Goal: Information Seeking & Learning: Learn about a topic

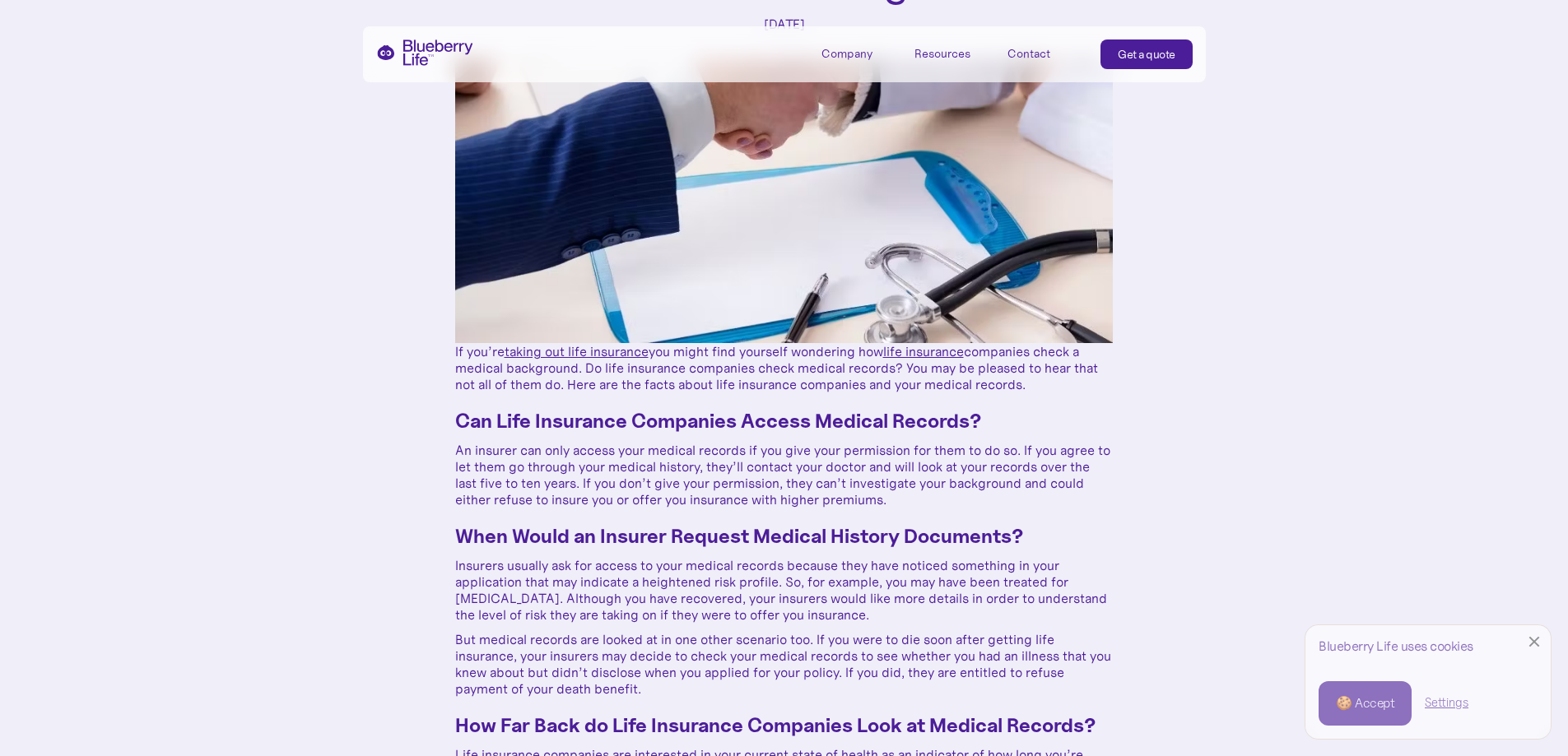
scroll to position [329, 0]
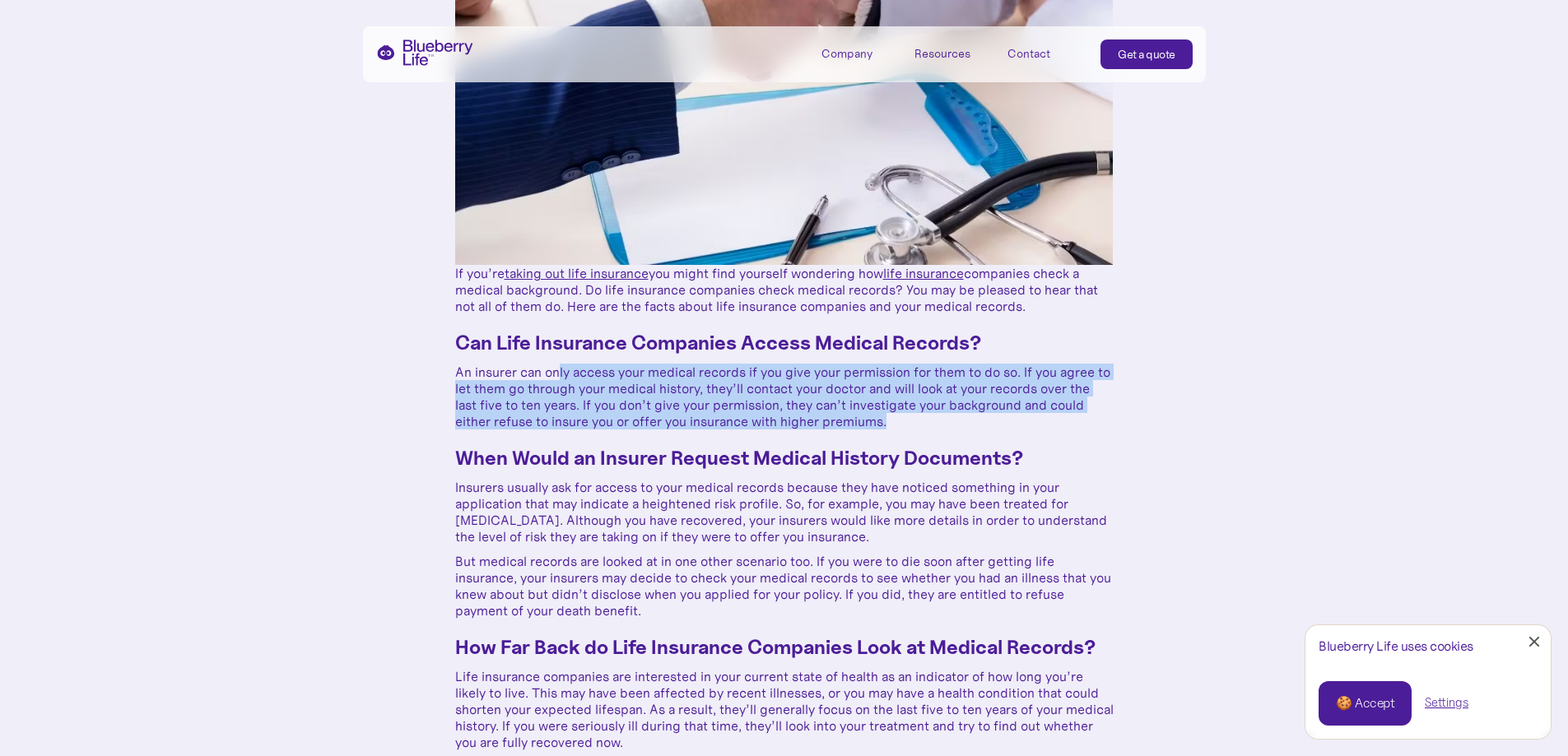
drag, startPoint x: 591, startPoint y: 359, endPoint x: 939, endPoint y: 418, distance: 353.0
click at [939, 418] on p "An insurer can only access your medical records if you give your permission for…" at bounding box center [784, 397] width 658 height 66
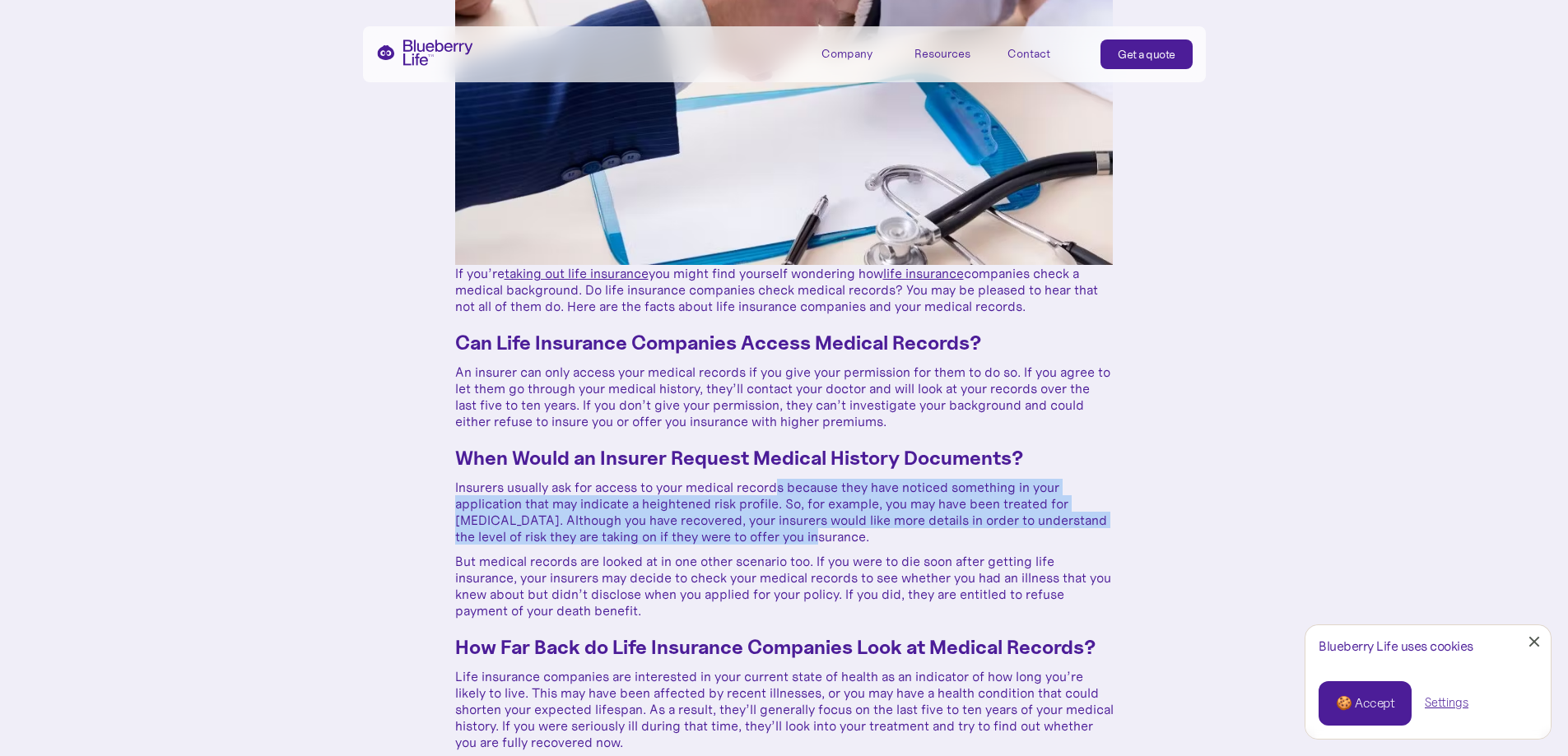
drag, startPoint x: 777, startPoint y: 494, endPoint x: 907, endPoint y: 533, distance: 135.7
click at [907, 533] on p "Insurers usually ask for access to your medical records because they have notic…" at bounding box center [784, 512] width 658 height 66
click at [902, 535] on p "Insurers usually ask for access to your medical records because they have notic…" at bounding box center [784, 512] width 658 height 66
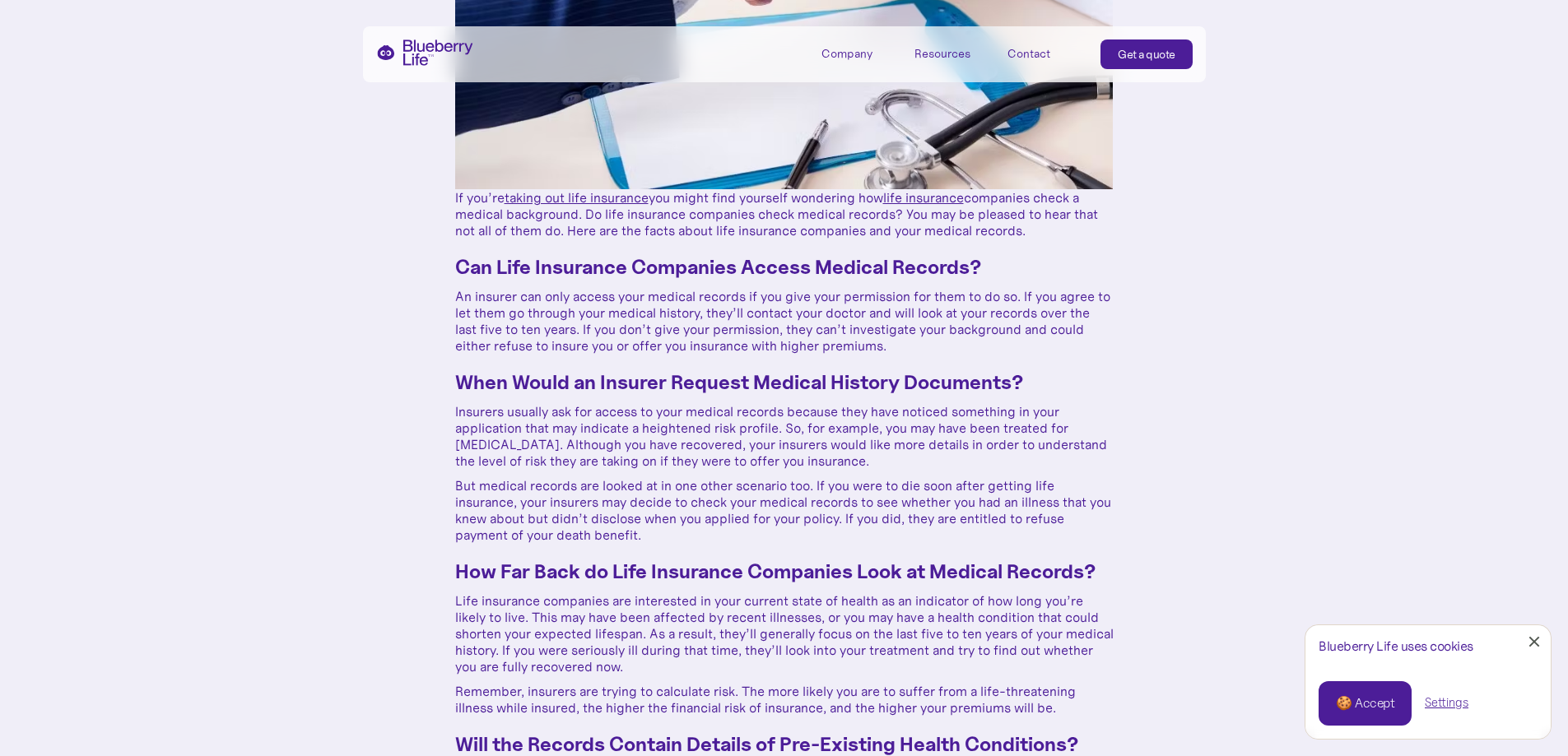
scroll to position [494, 0]
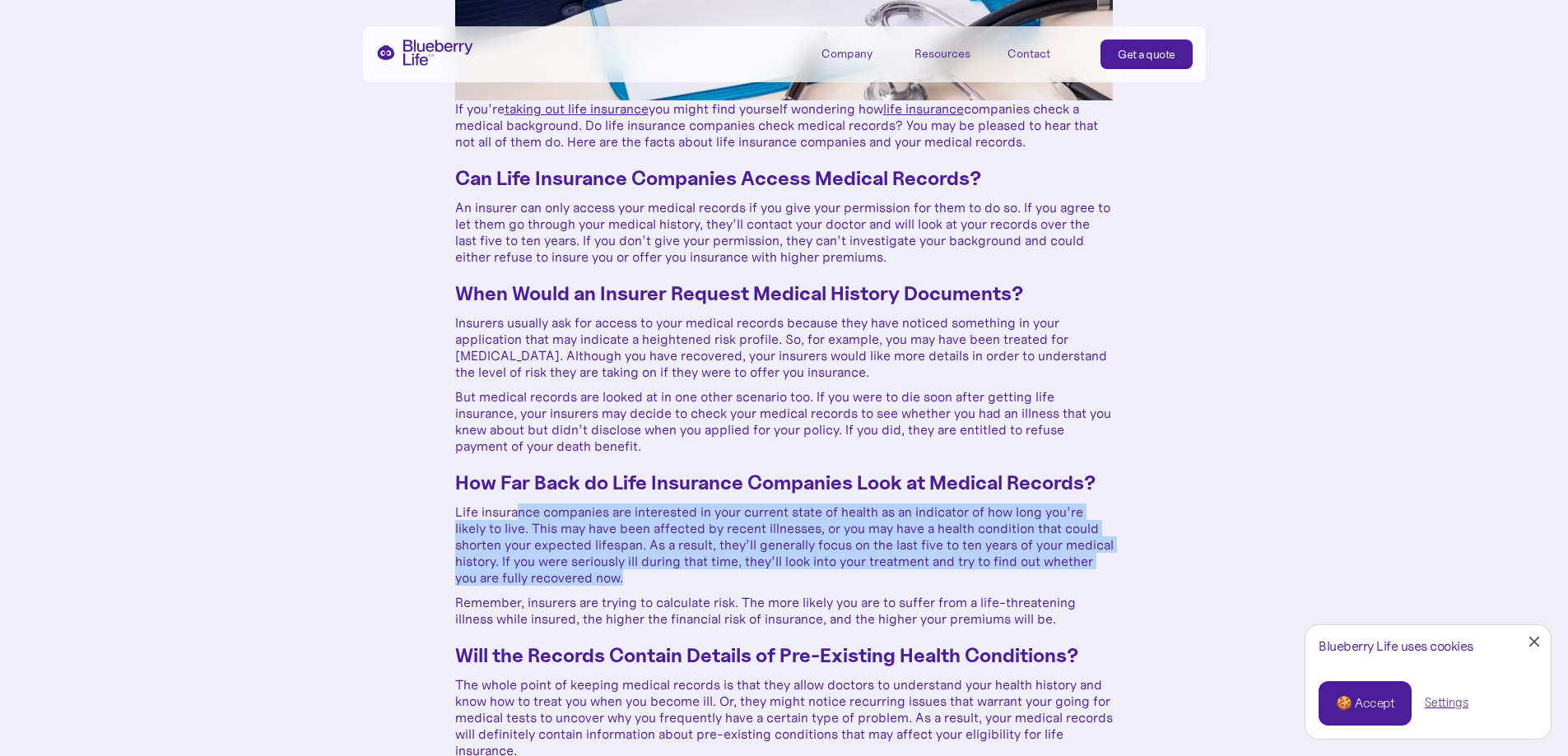
drag, startPoint x: 520, startPoint y: 505, endPoint x: 806, endPoint y: 572, distance: 293.7
click at [806, 572] on p "Life insurance companies are interested in your current state of health as an i…" at bounding box center [784, 545] width 658 height 82
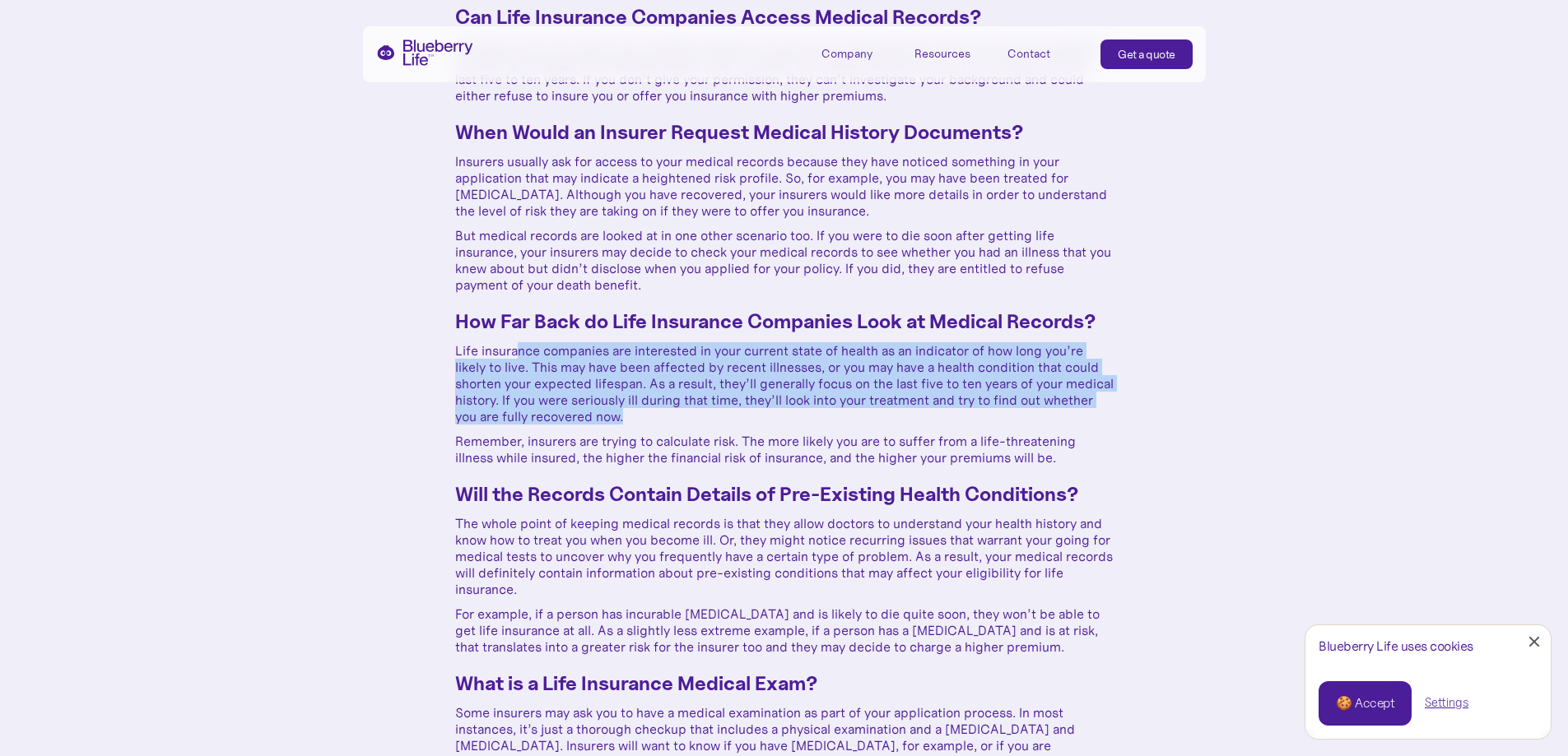
scroll to position [658, 0]
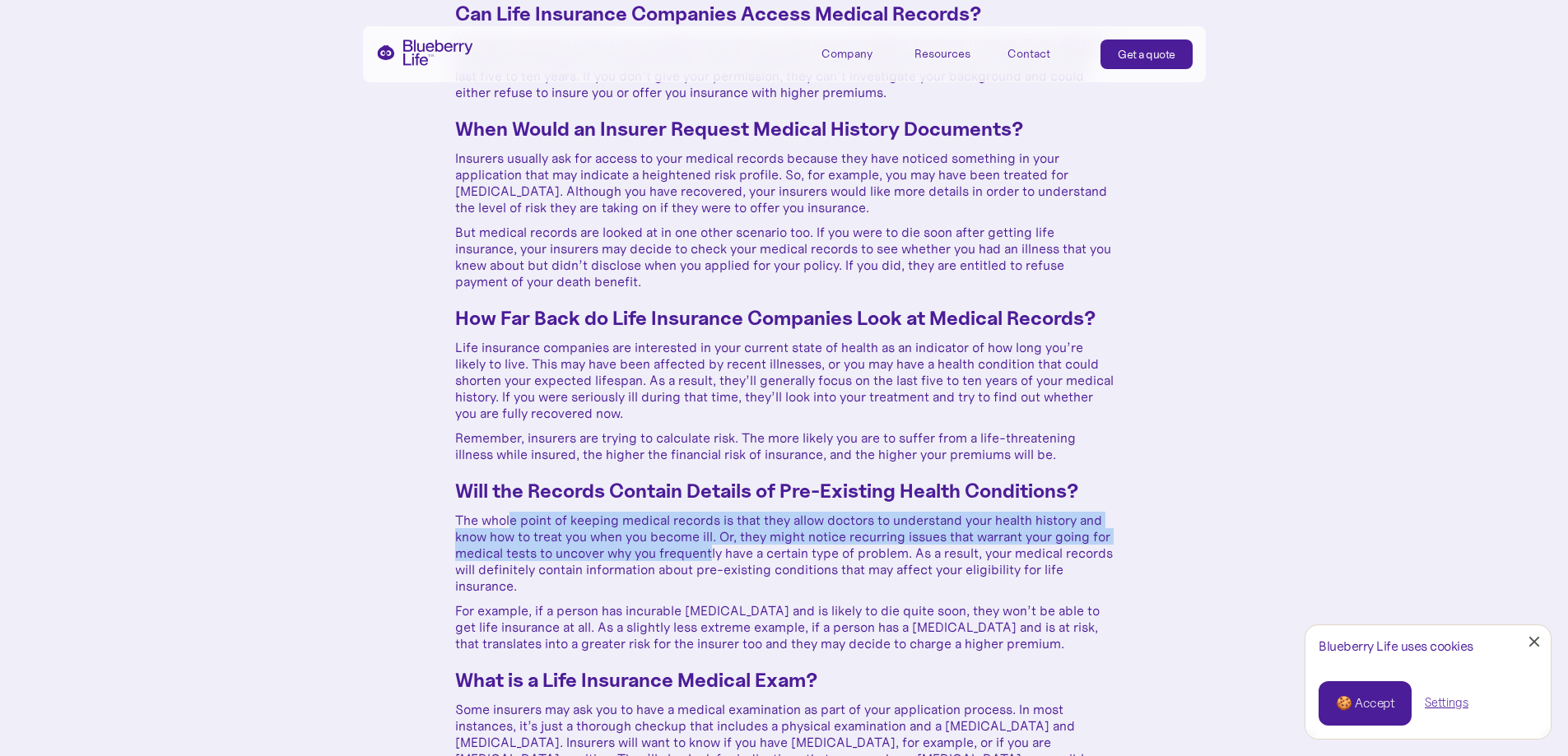
drag, startPoint x: 510, startPoint y: 523, endPoint x: 731, endPoint y: 555, distance: 223.3
click at [731, 555] on p "The whole point of keeping medical records is that they allow doctors to unders…" at bounding box center [784, 553] width 658 height 82
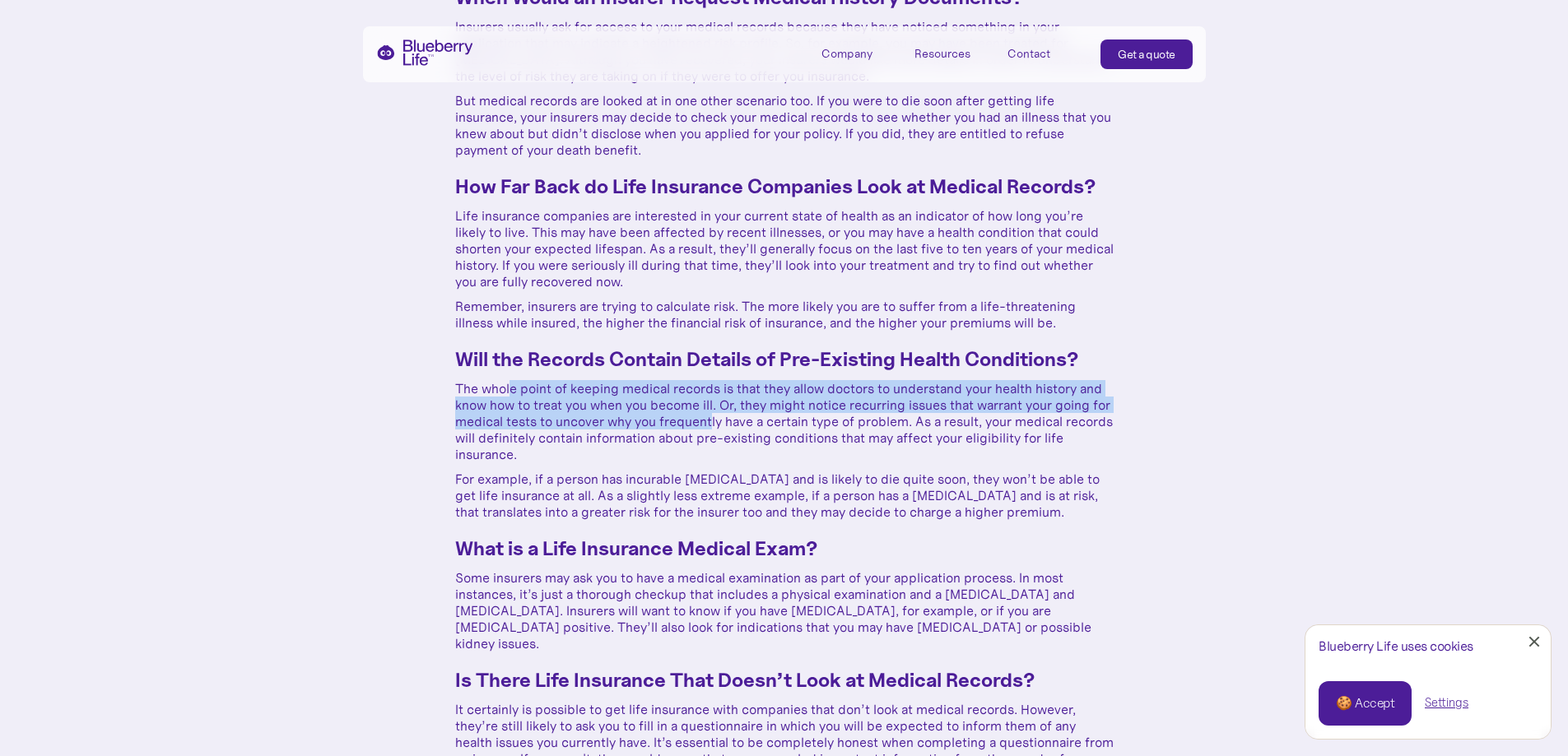
scroll to position [823, 0]
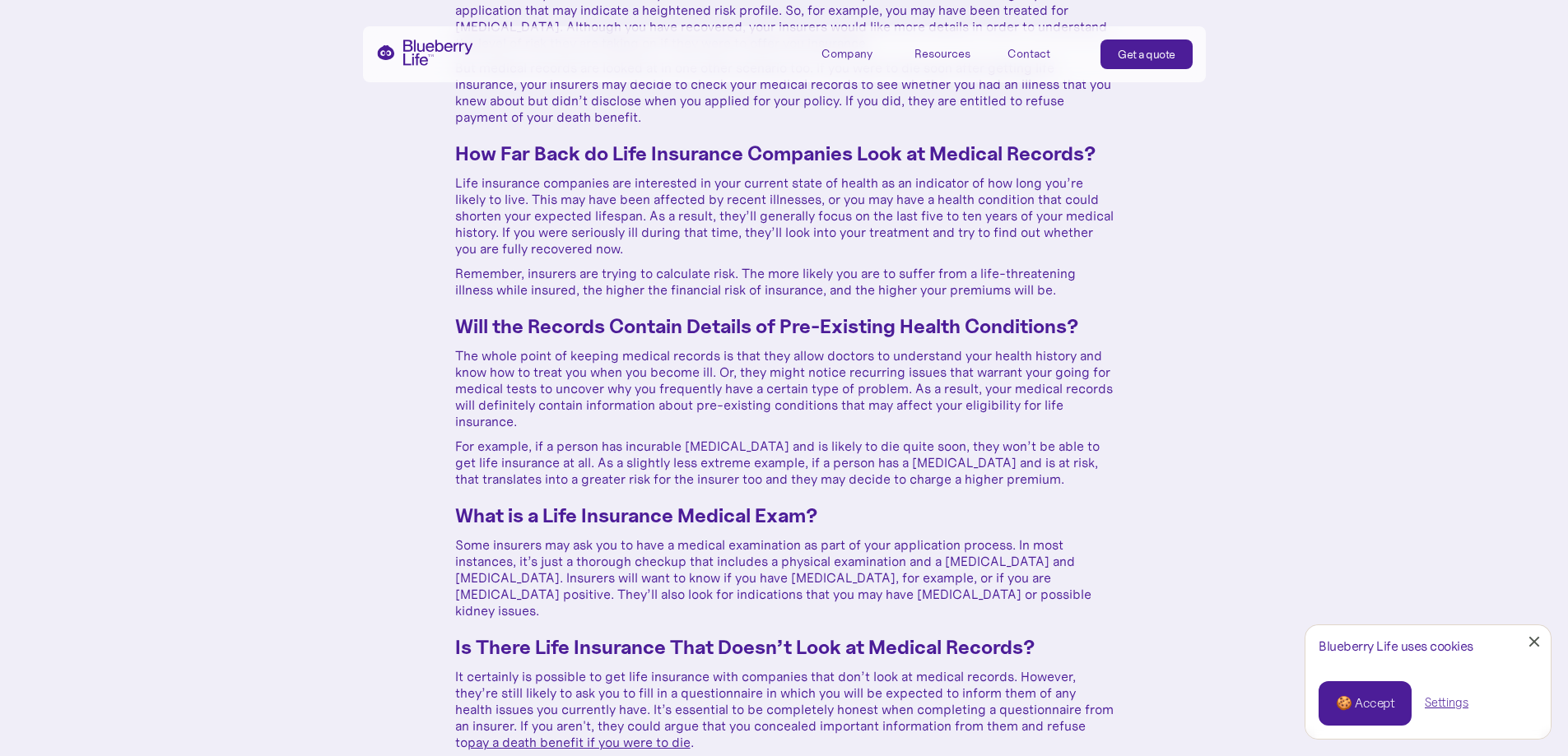
click at [639, 413] on p "The whole point of keeping medical records is that they allow doctors to unders…" at bounding box center [784, 388] width 658 height 82
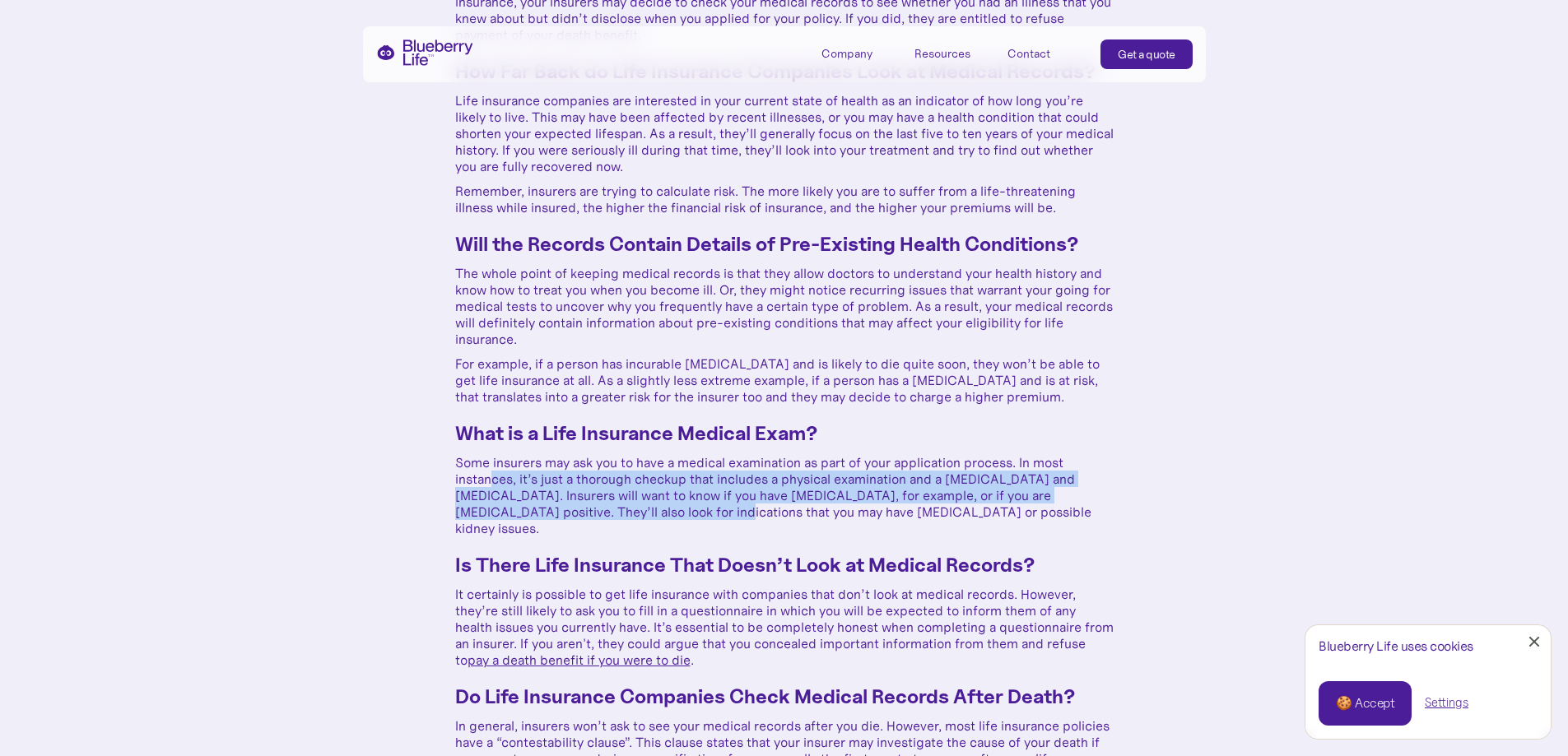
drag, startPoint x: 492, startPoint y: 481, endPoint x: 624, endPoint y: 508, distance: 134.7
click at [624, 508] on p "Some insurers may ask you to have a medical examination as part of your applica…" at bounding box center [784, 495] width 658 height 82
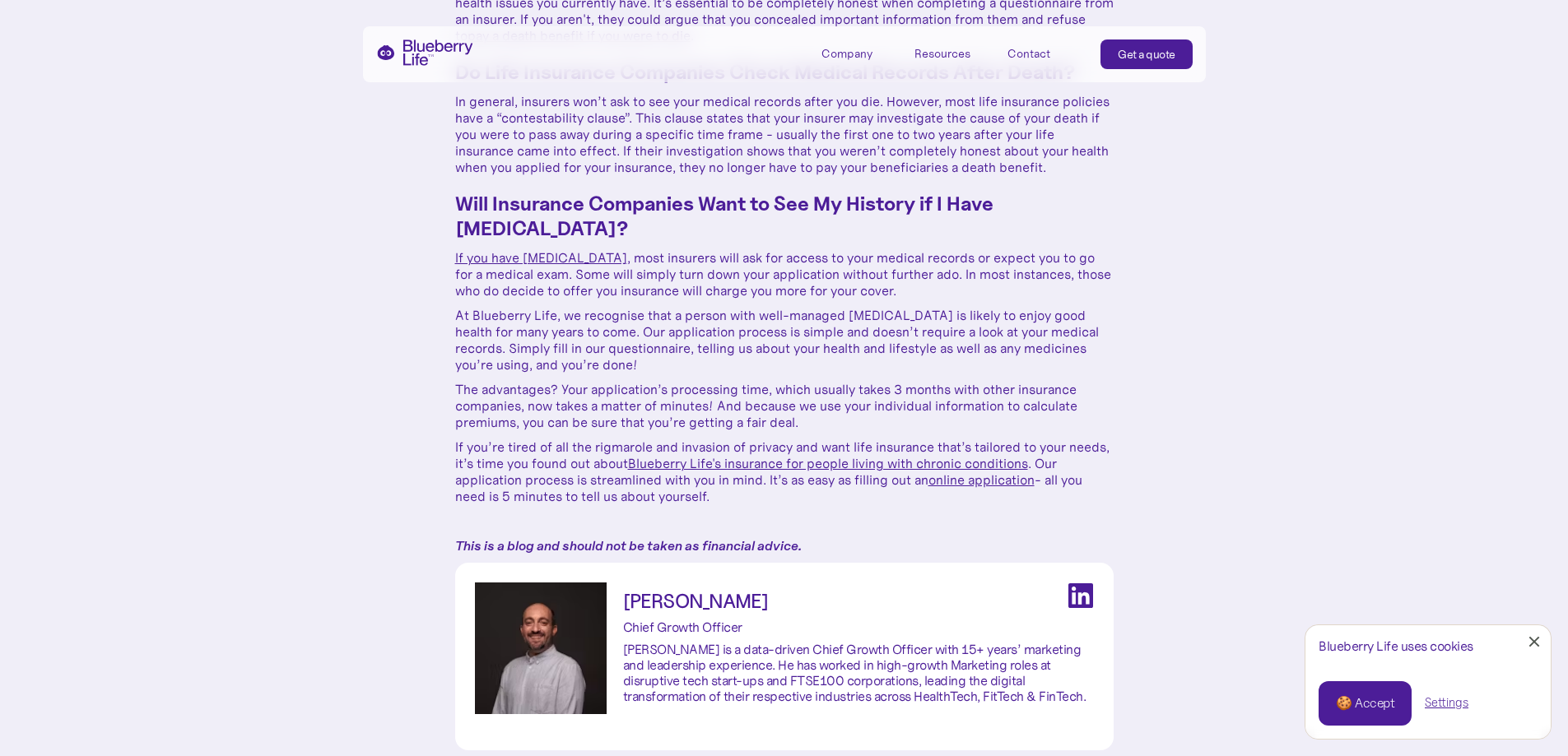
scroll to position [1563, 0]
